Goal: Check status

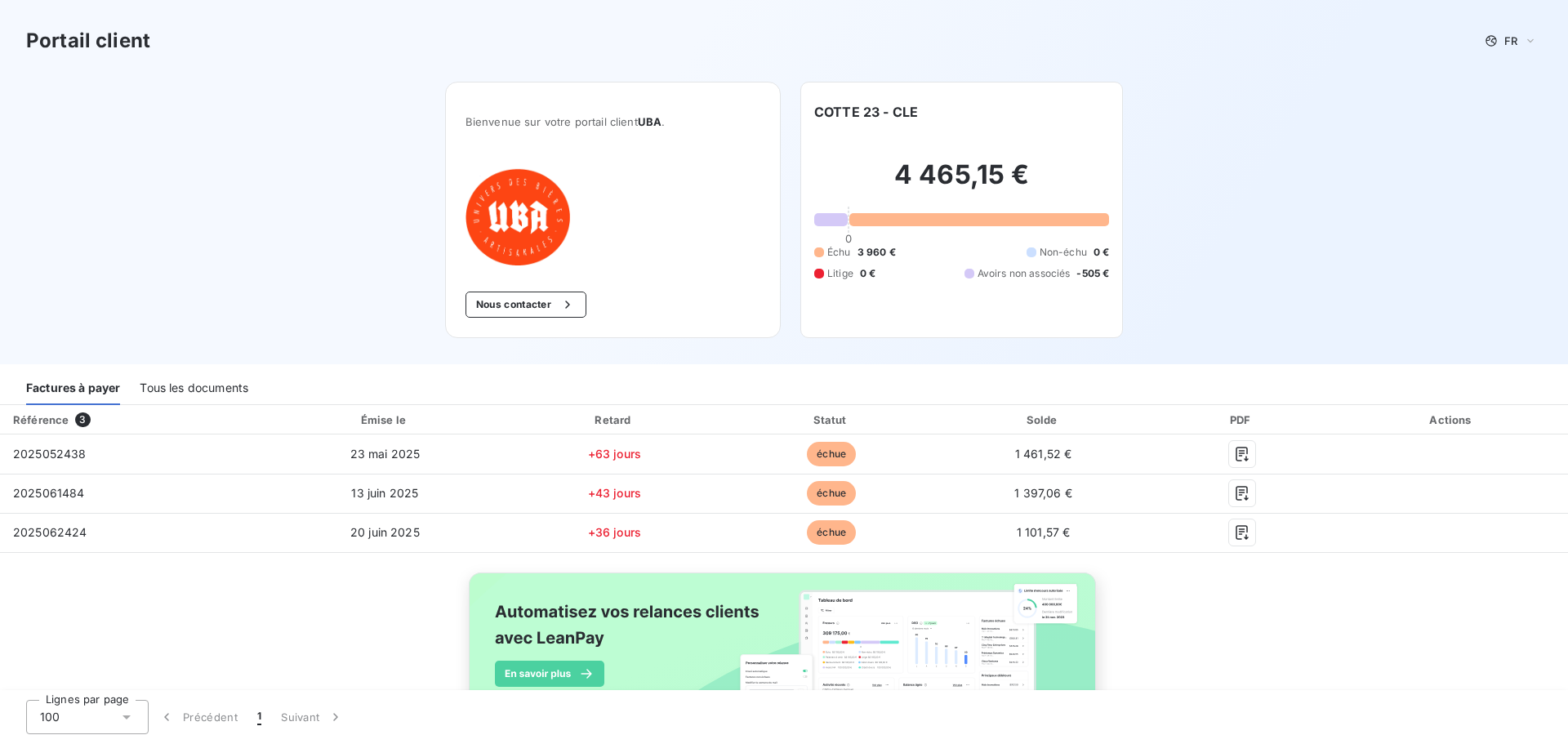
click at [1183, 575] on div "Référence 3 Émise le Retard Statut Solde PDF Actions 2025052438 23 mai 2025 +63…" at bounding box center [784, 590] width 1568 height 369
click at [239, 399] on div "Tous les documents" at bounding box center [194, 387] width 109 height 34
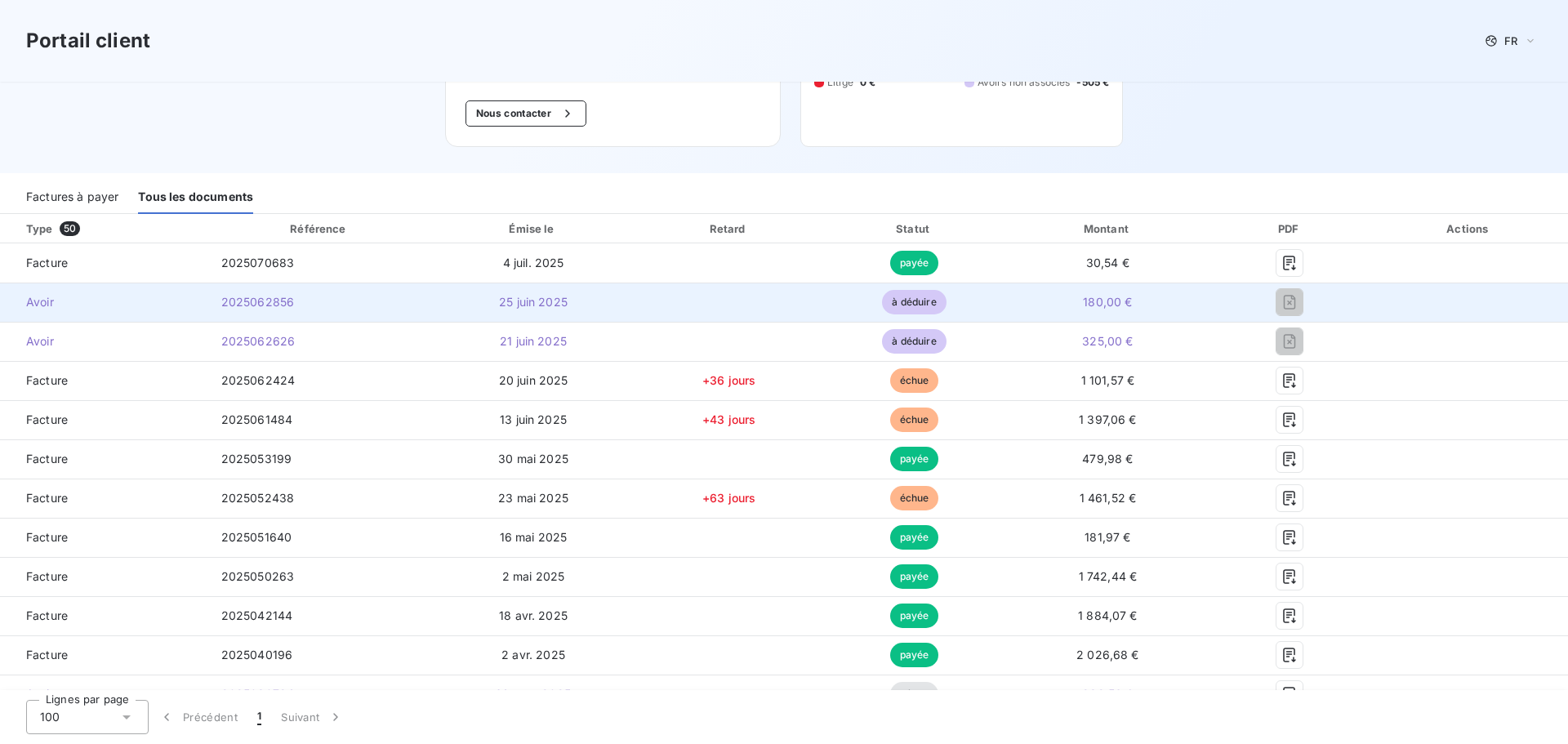
scroll to position [190, 0]
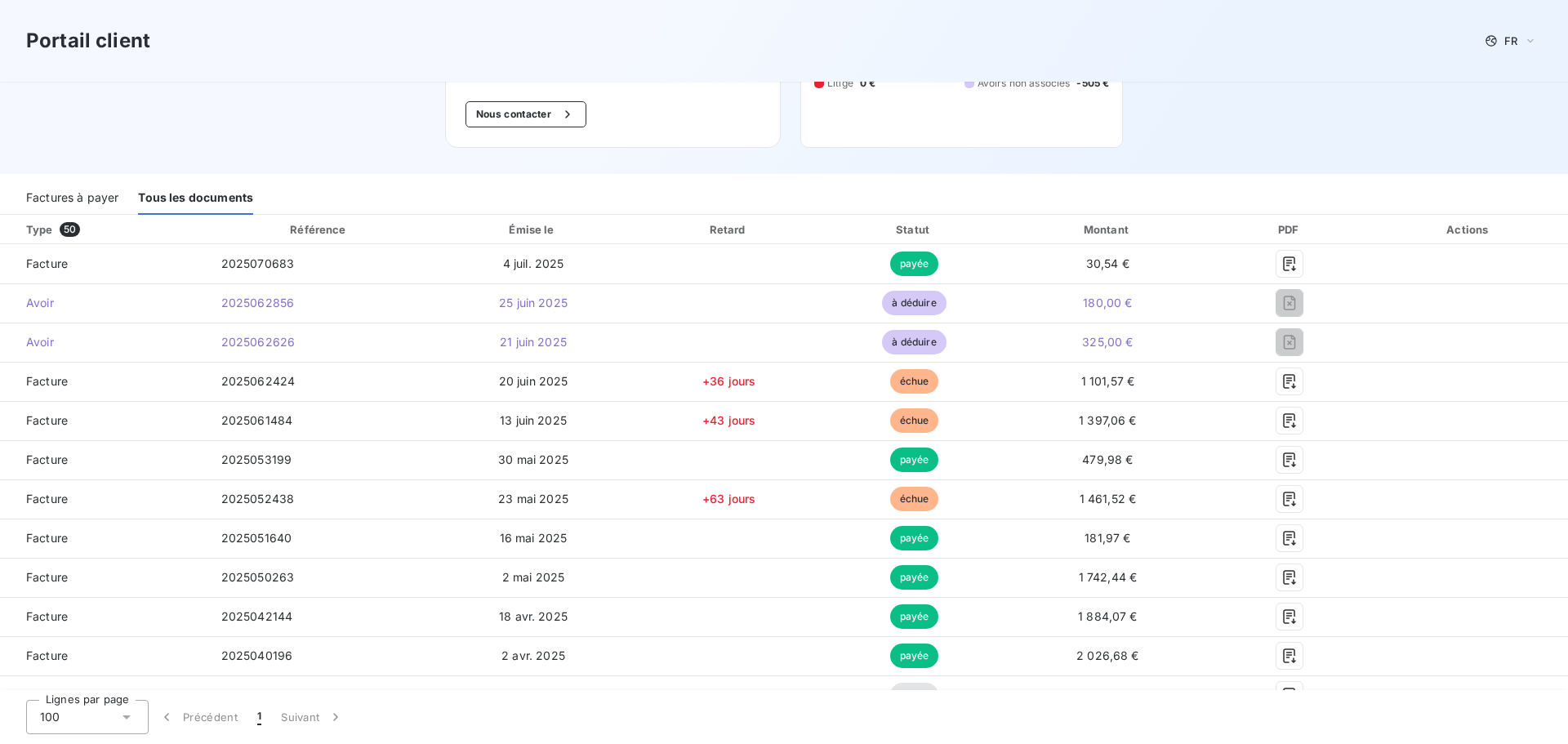
click at [2, 202] on div "Factures à payer Tous les documents" at bounding box center [784, 197] width 1568 height 34
click at [55, 178] on div "Factures à payer Tous les documents" at bounding box center [784, 194] width 1568 height 41
click at [62, 184] on div "Factures à payer" at bounding box center [72, 197] width 92 height 34
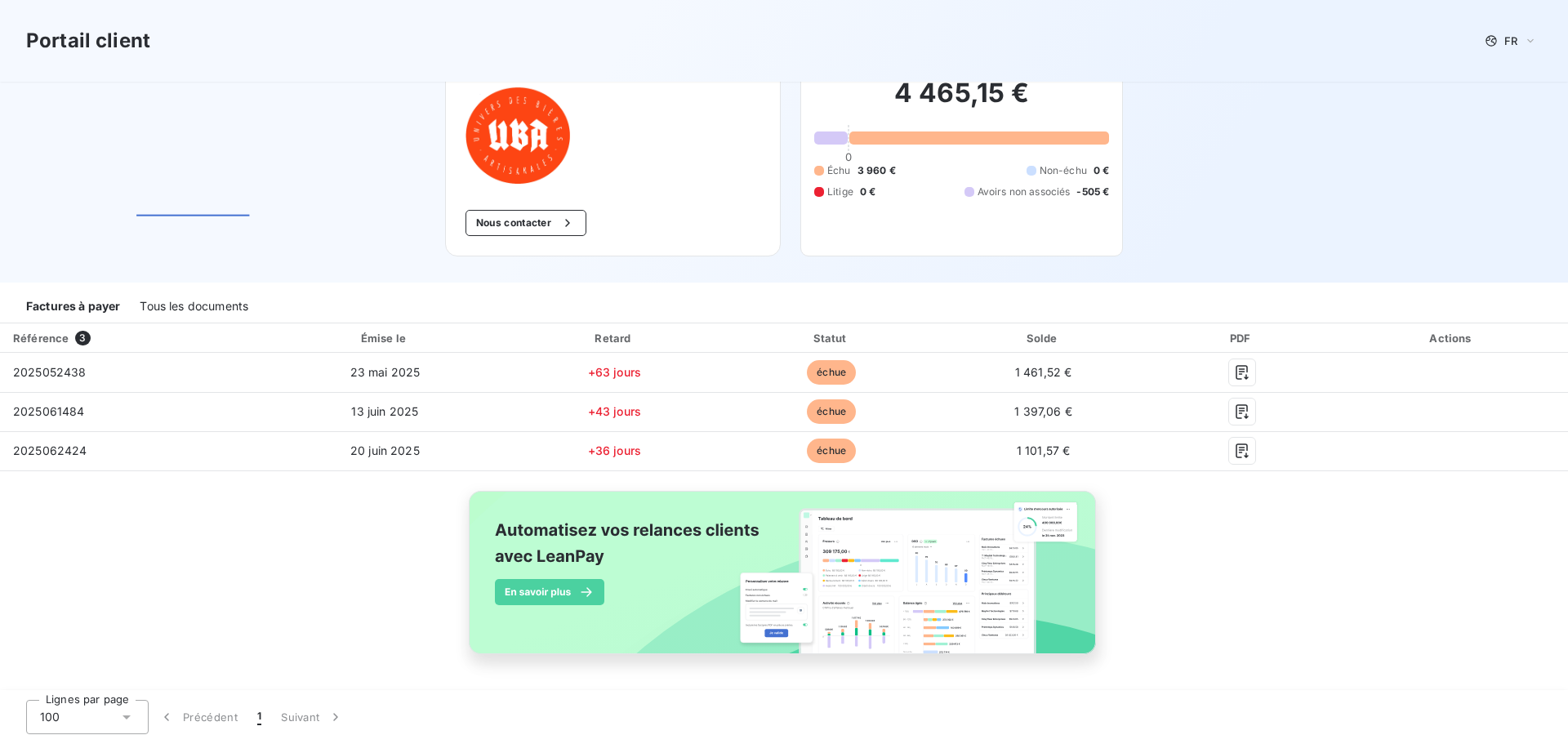
scroll to position [81, 0]
click at [223, 304] on div "Tous les documents" at bounding box center [194, 306] width 109 height 34
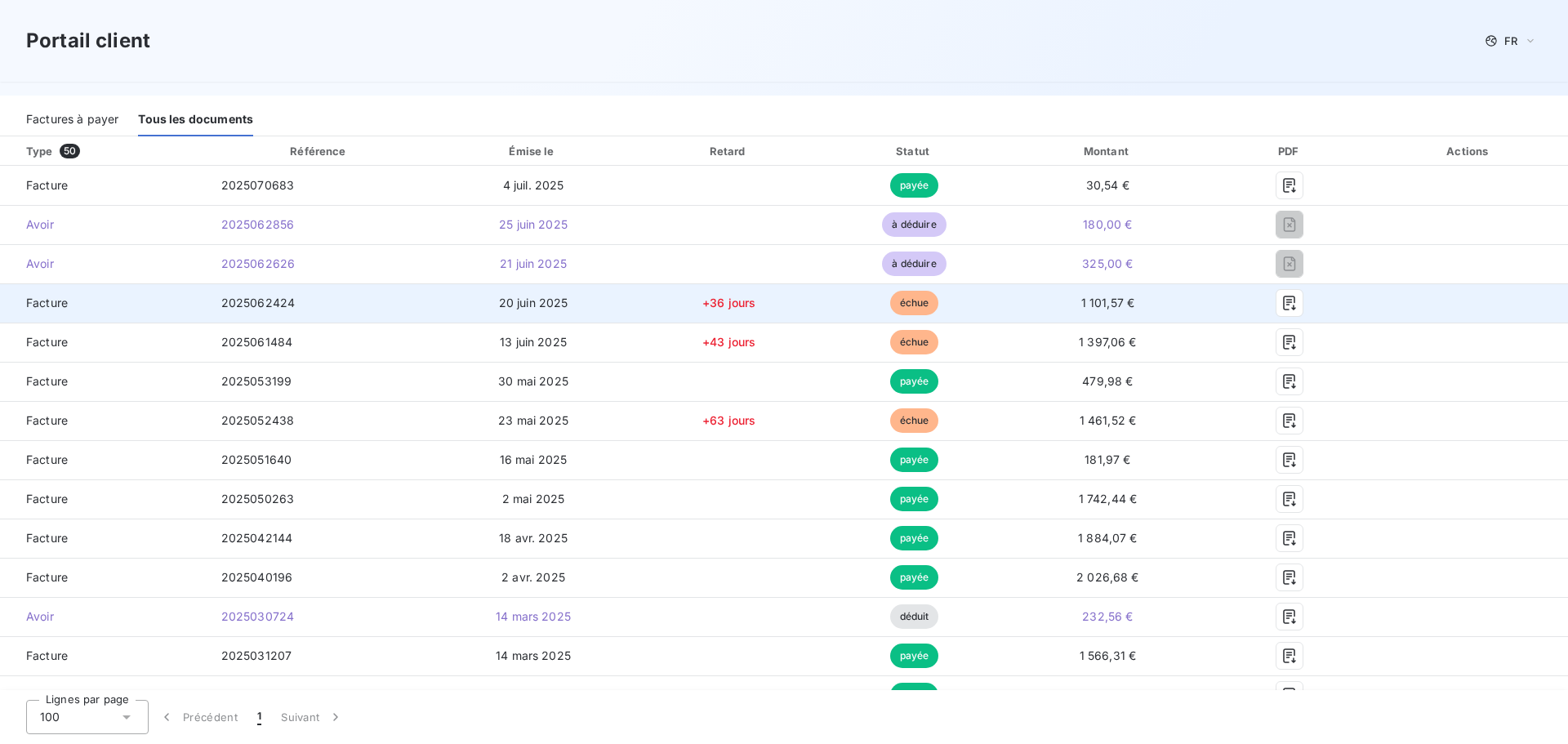
scroll to position [270, 0]
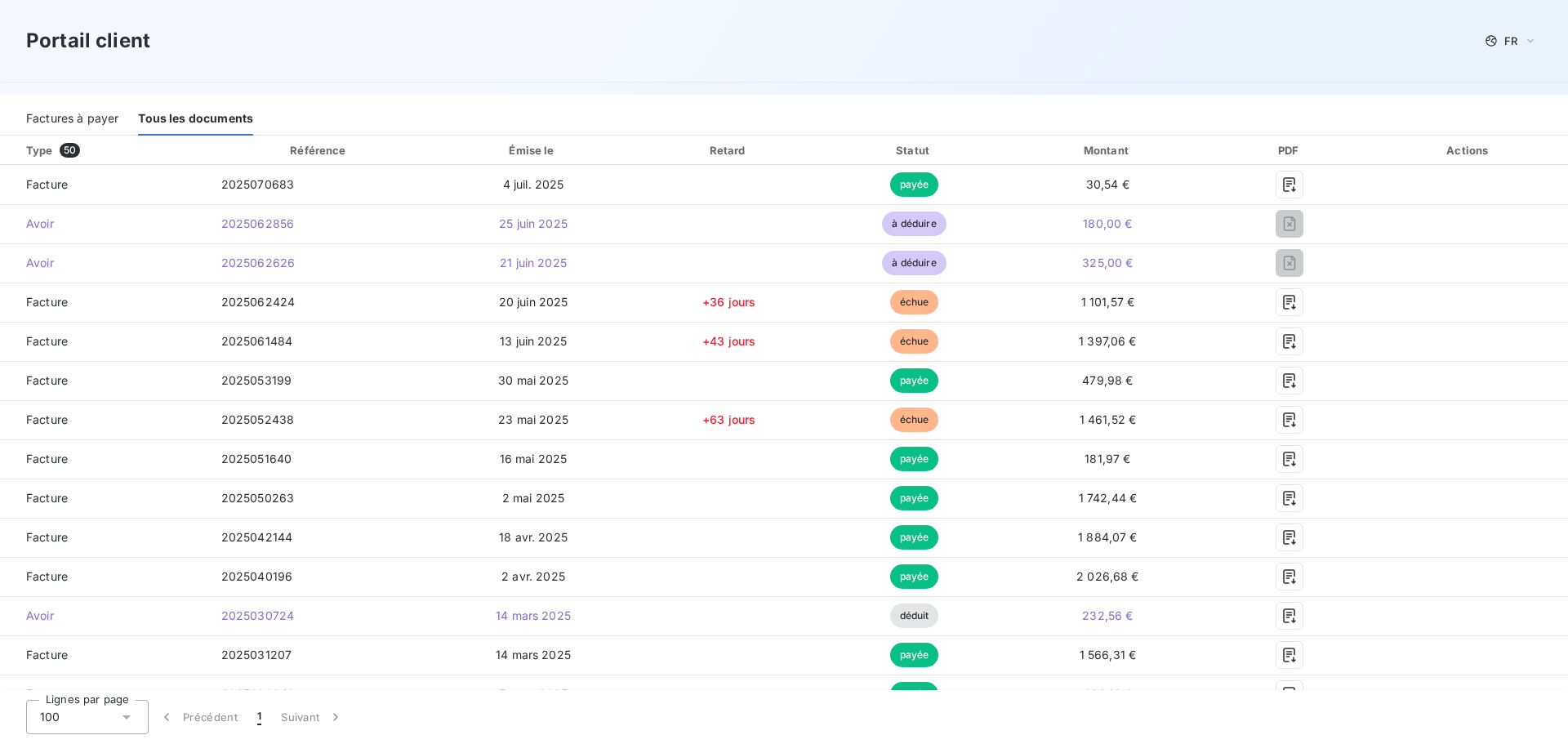
drag, startPoint x: 74, startPoint y: 115, endPoint x: 75, endPoint y: 94, distance: 21.0
click at [74, 115] on div "Factures à payer" at bounding box center [72, 117] width 92 height 34
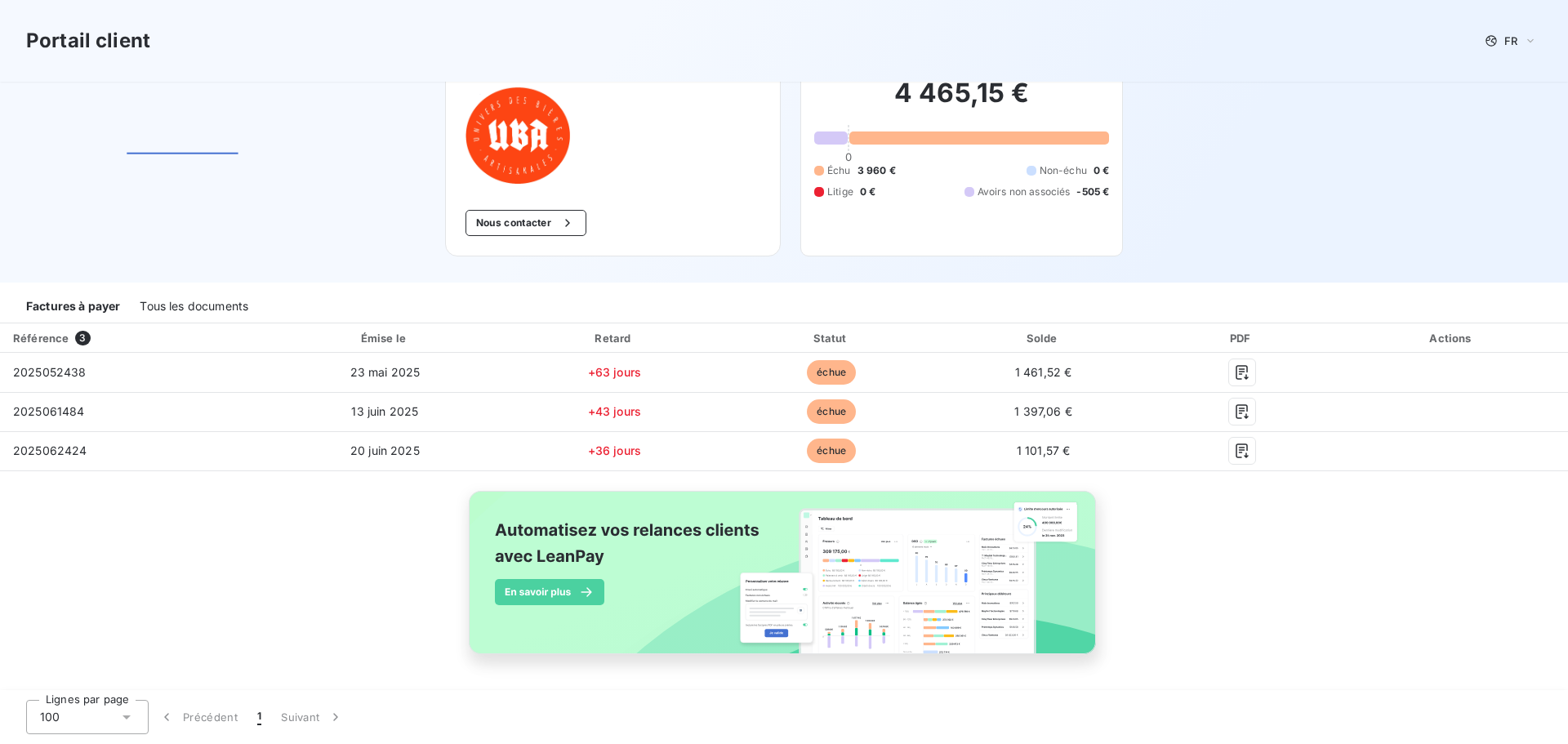
scroll to position [81, 0]
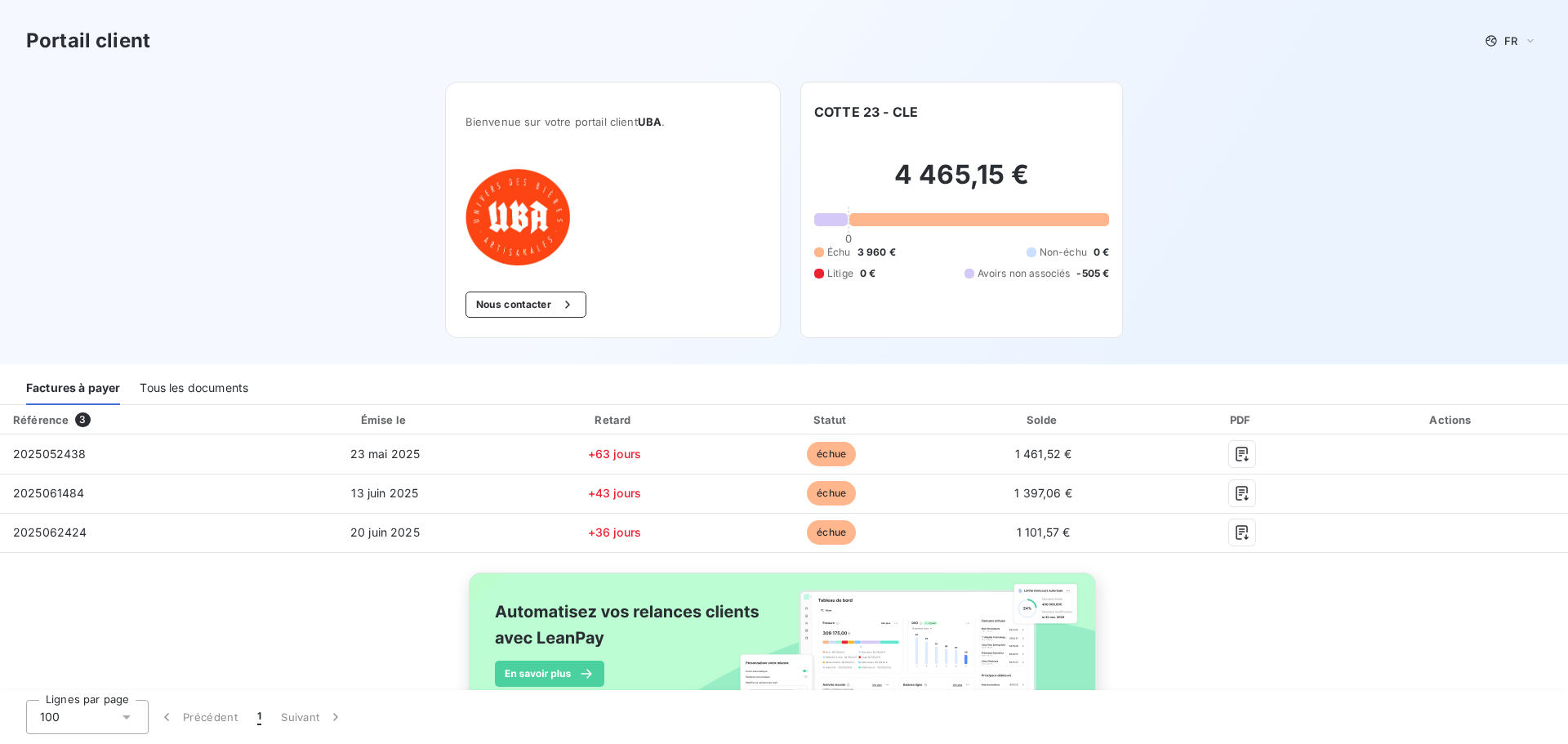
click at [181, 377] on div "Tous les documents" at bounding box center [194, 387] width 109 height 34
